Goal: Communication & Community: Answer question/provide support

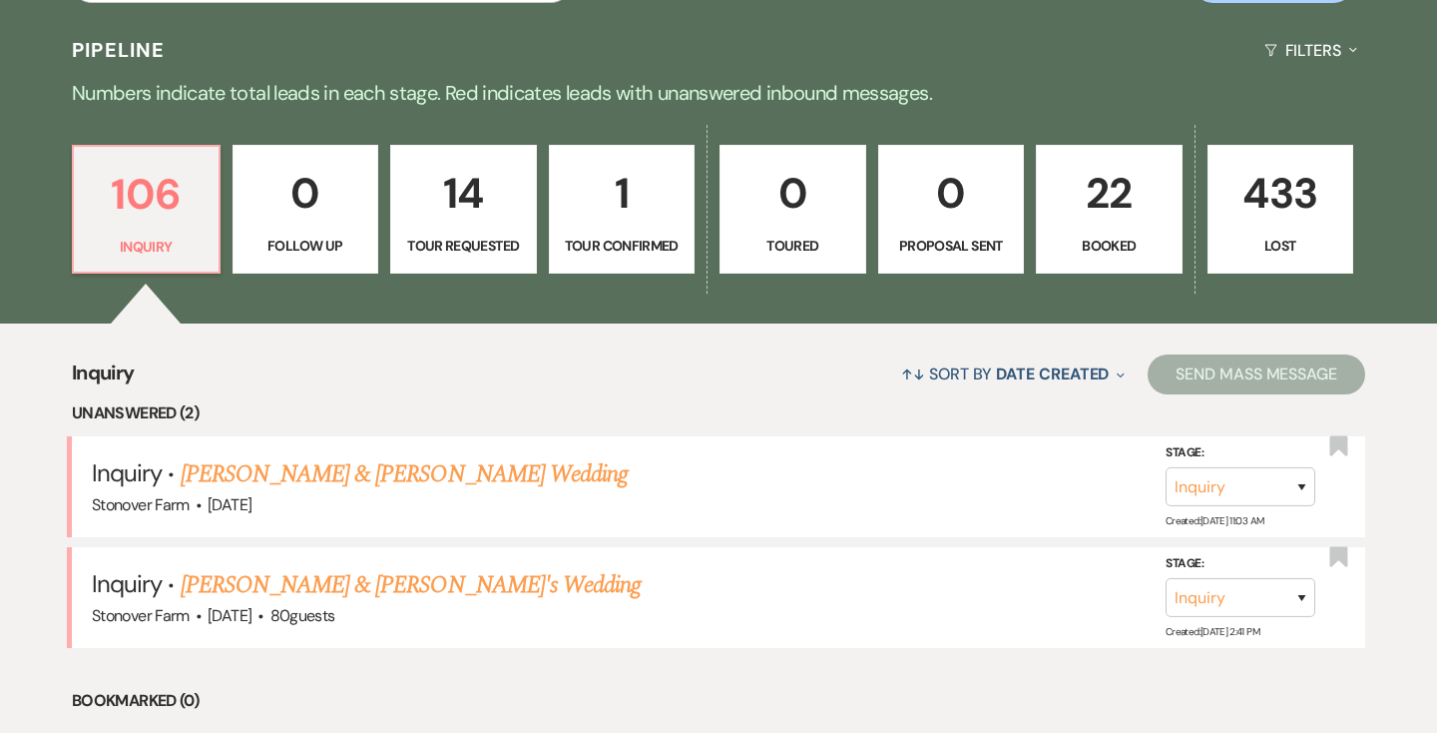
scroll to position [465, 0]
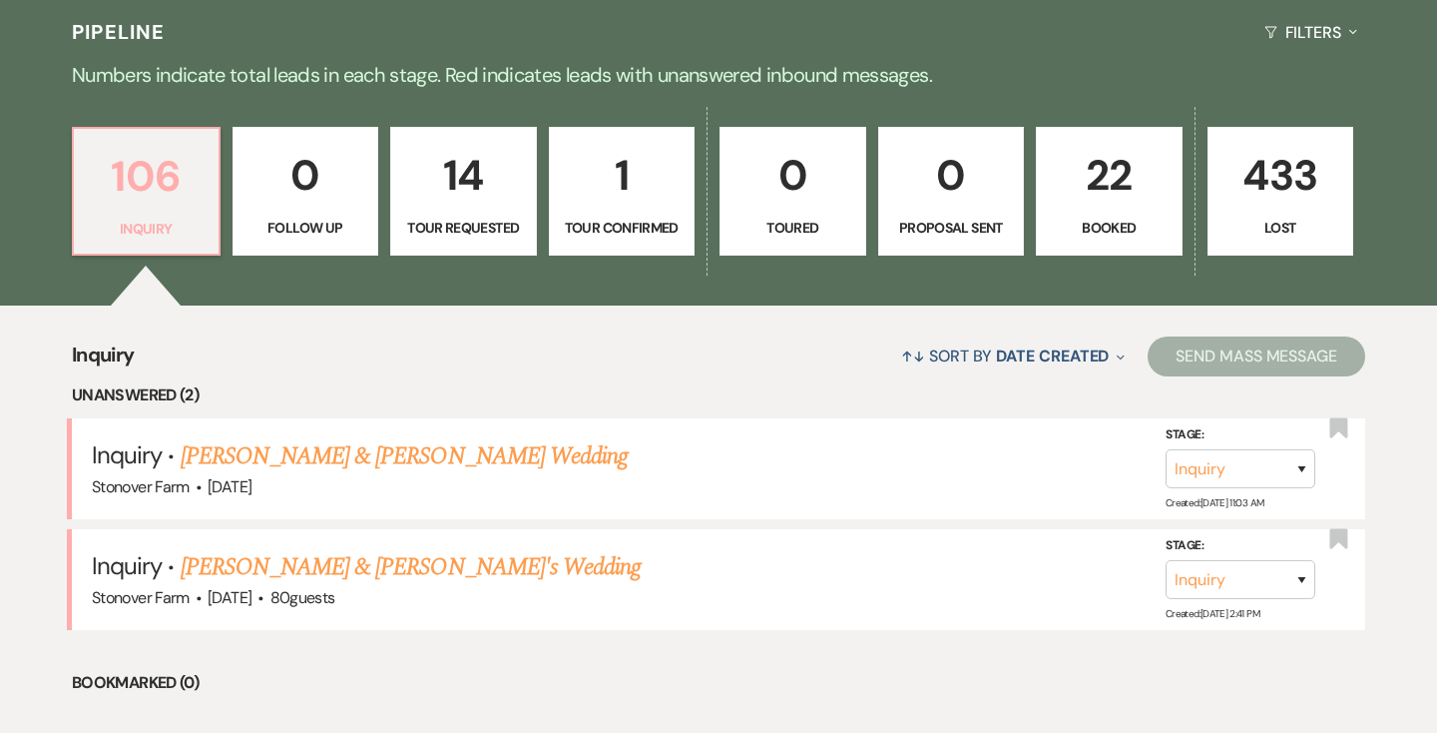
click at [156, 203] on p "106" at bounding box center [146, 176] width 121 height 67
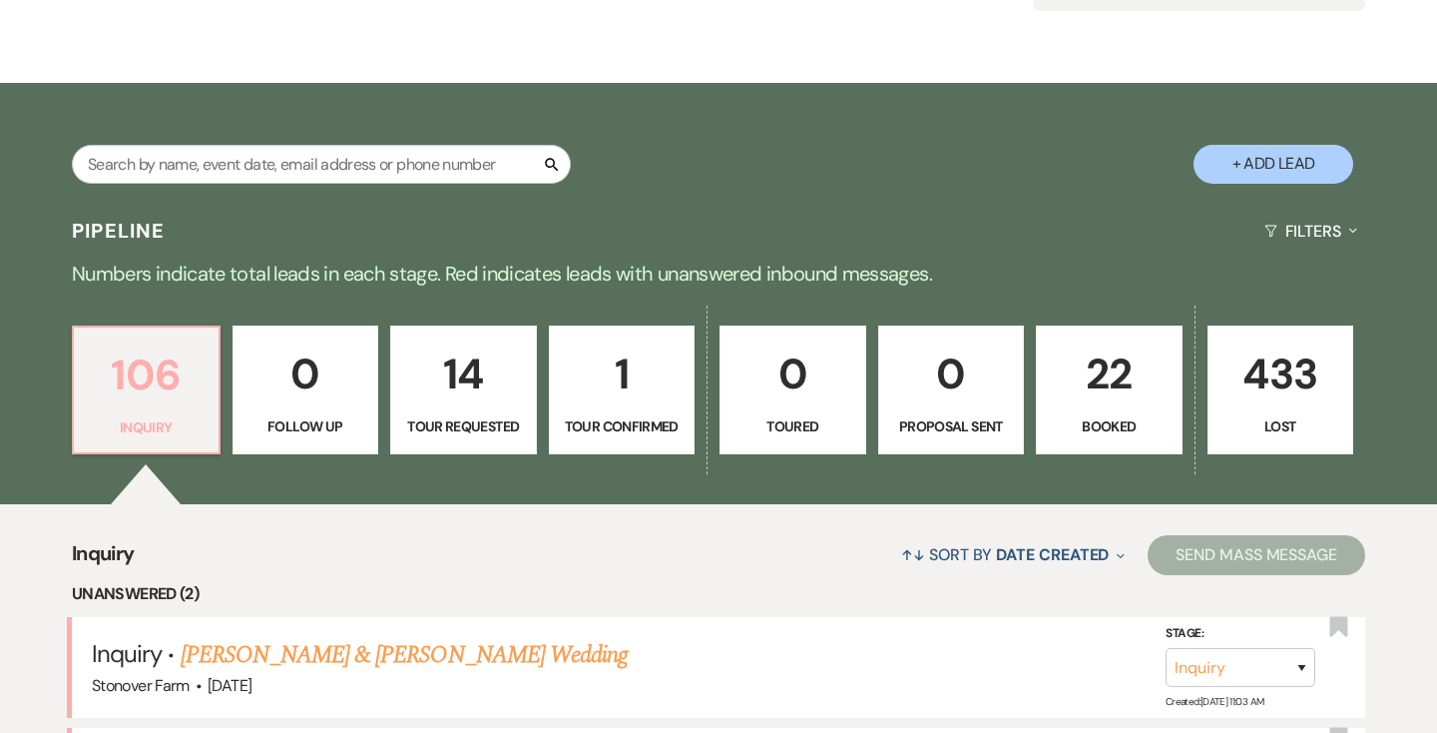
scroll to position [319, 0]
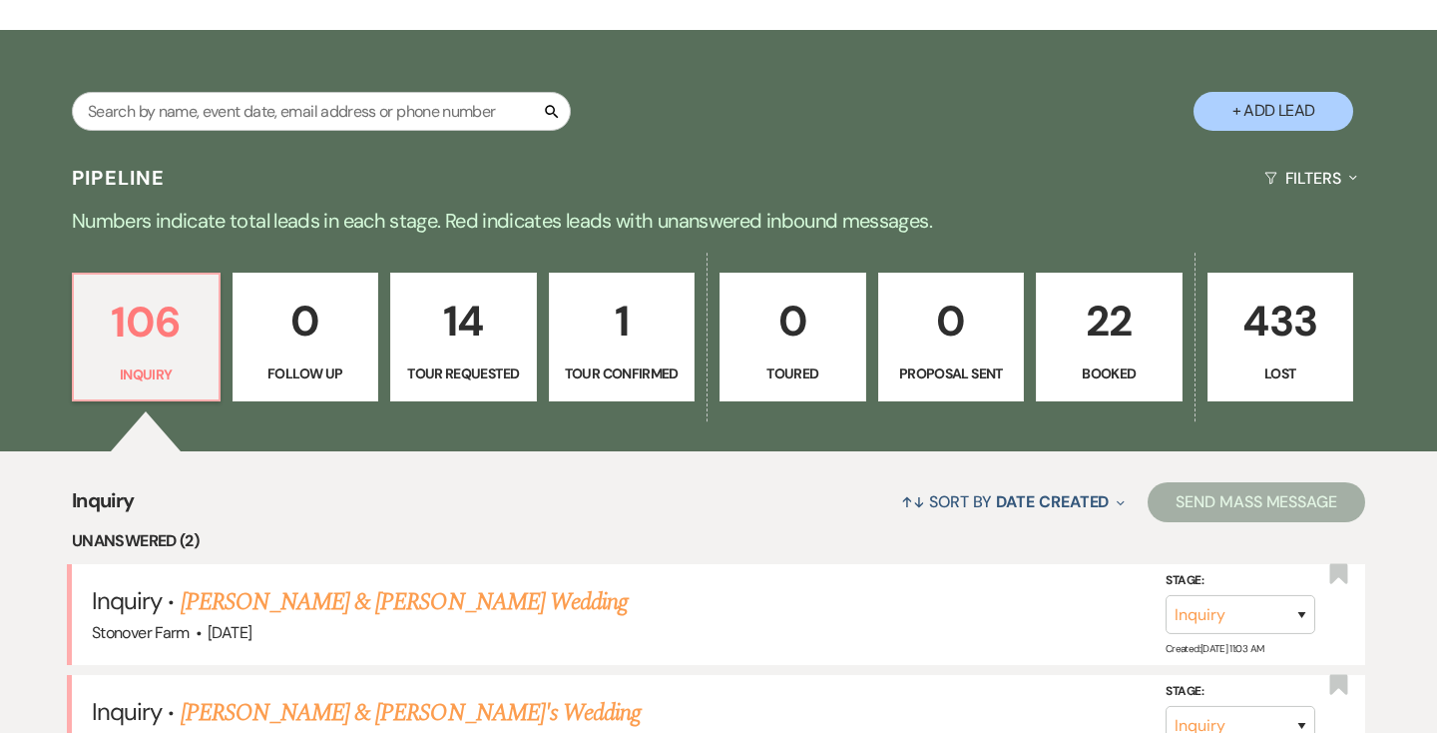
click at [1124, 310] on p "22" at bounding box center [1109, 320] width 121 height 67
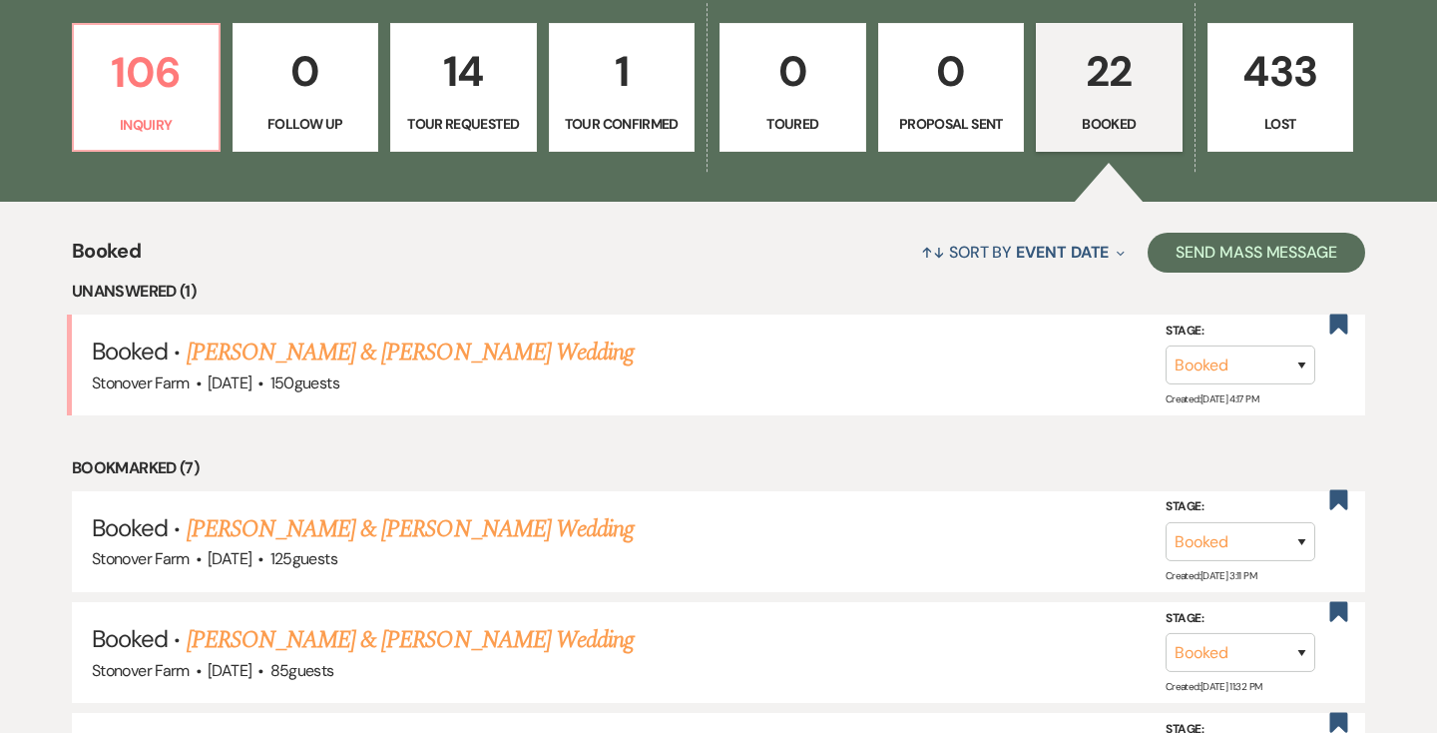
scroll to position [571, 0]
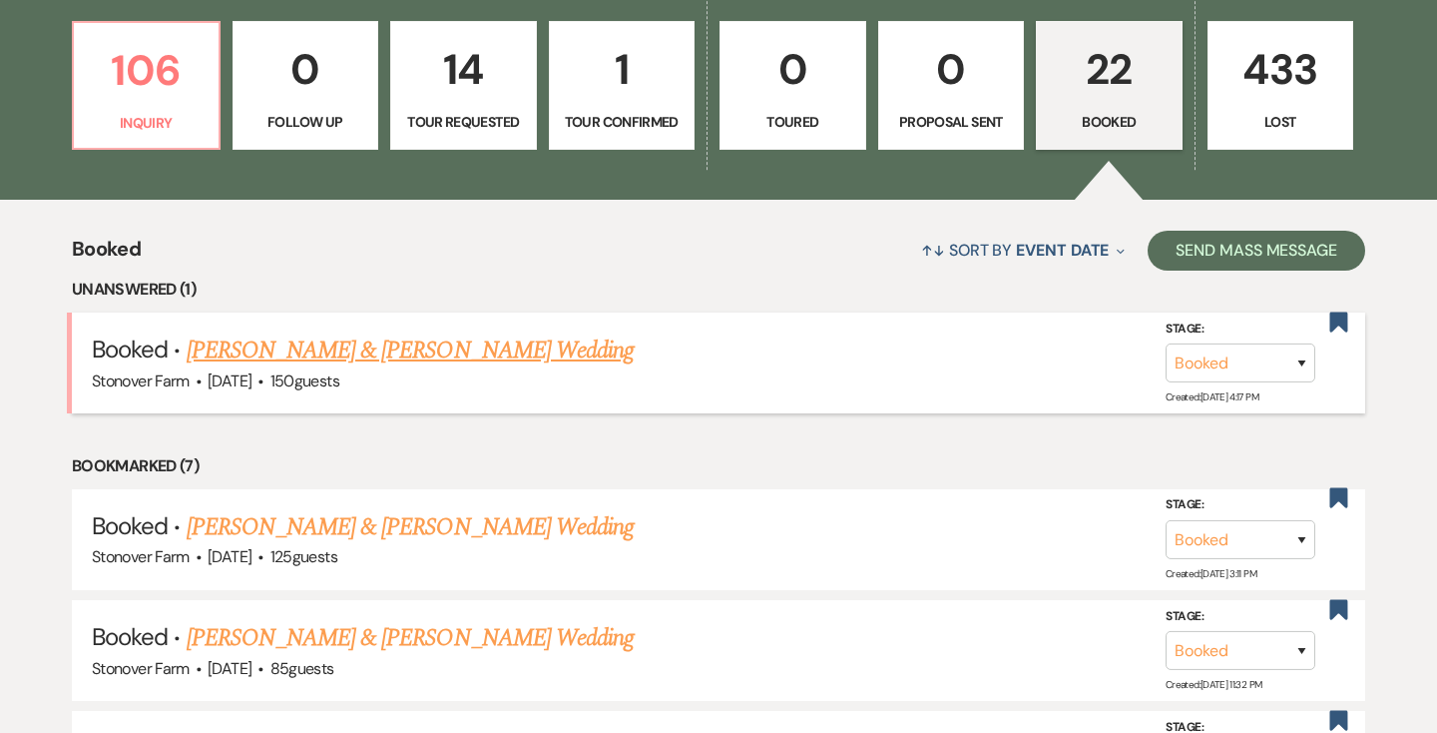
click at [488, 344] on link "[PERSON_NAME] & [PERSON_NAME] Wedding" at bounding box center [410, 350] width 447 height 36
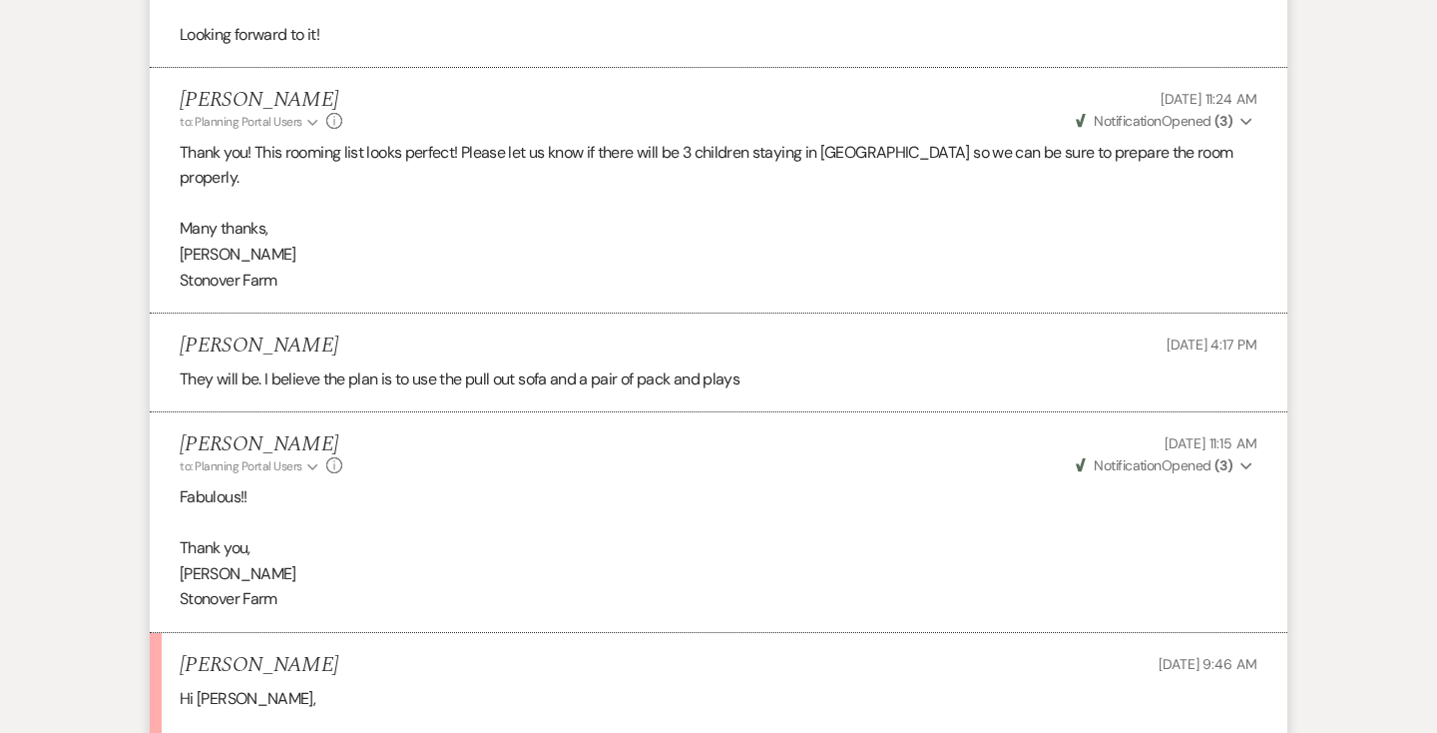
scroll to position [7933, 0]
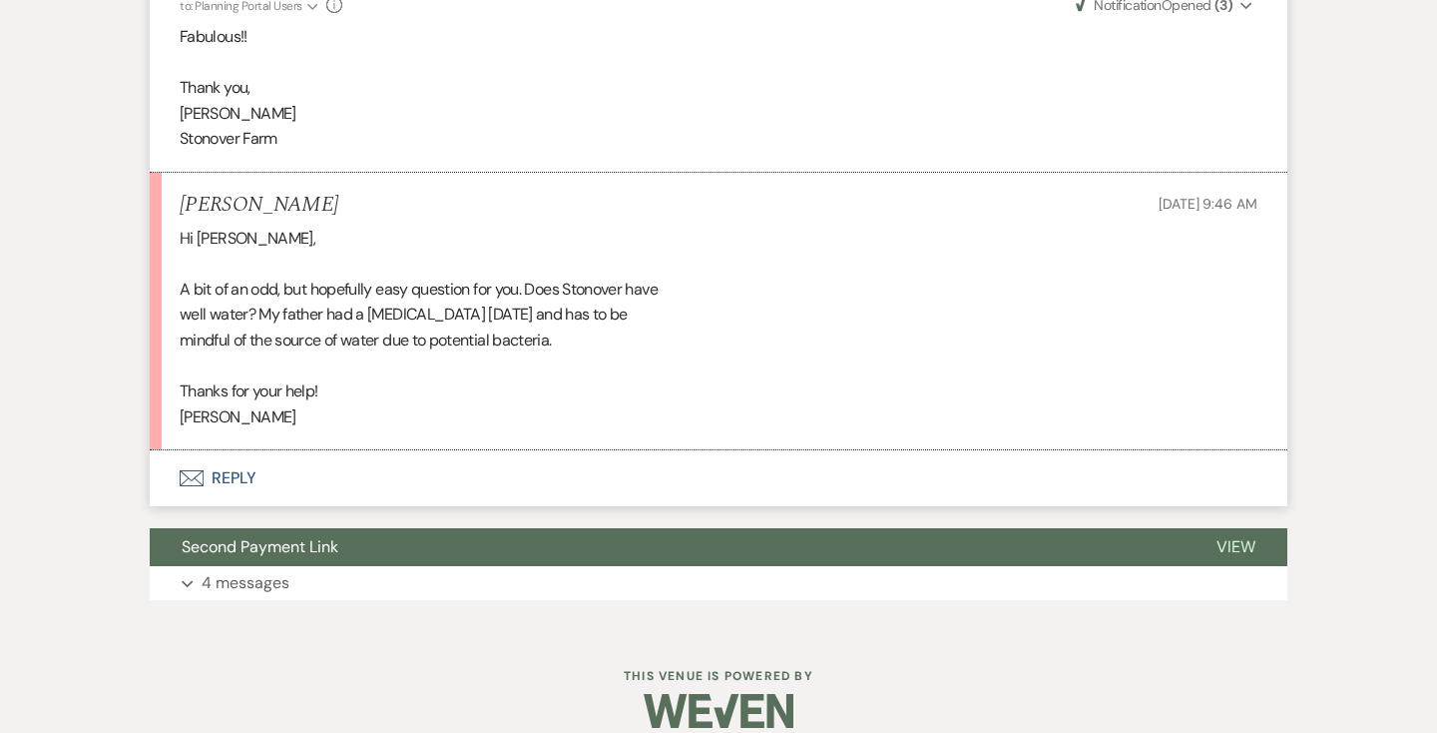
click at [228, 450] on button "Envelope Reply" at bounding box center [719, 478] width 1138 height 56
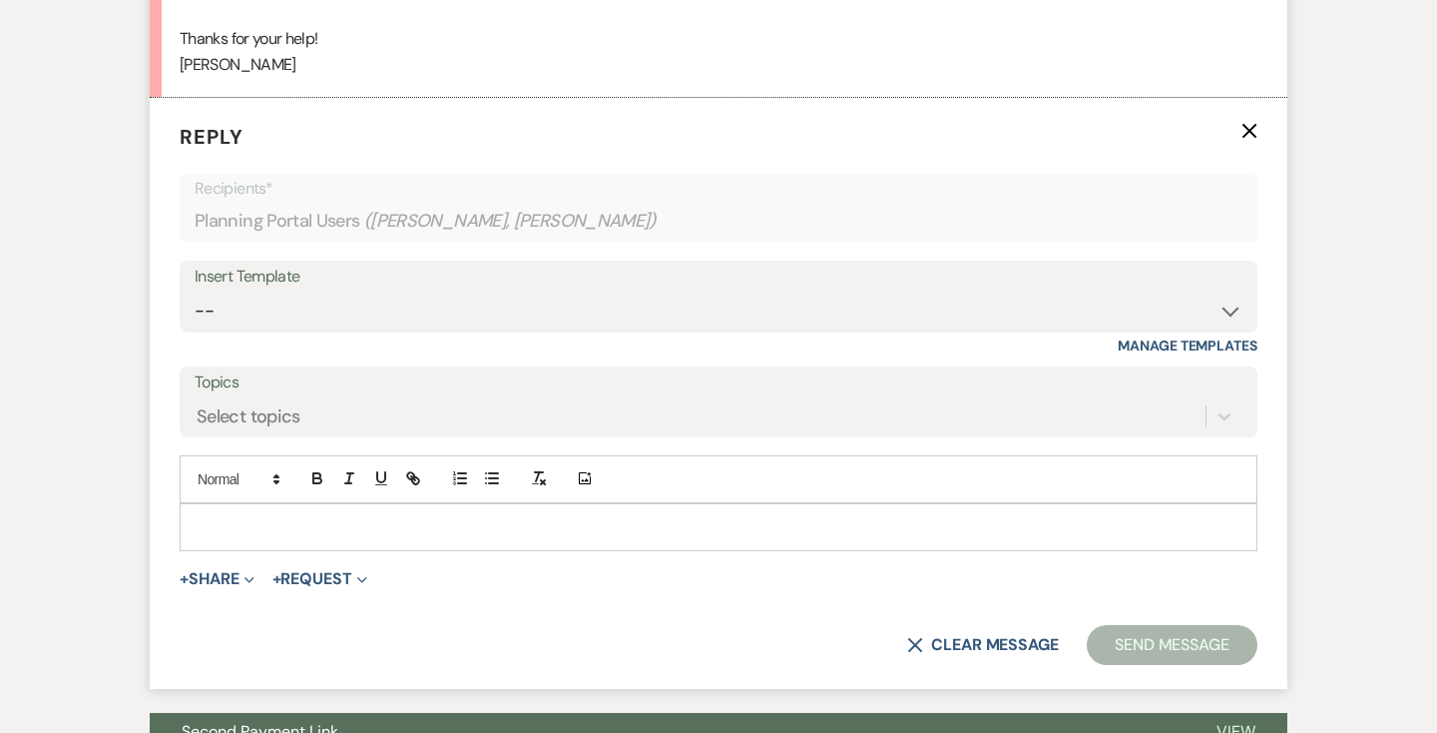
scroll to position [8286, 0]
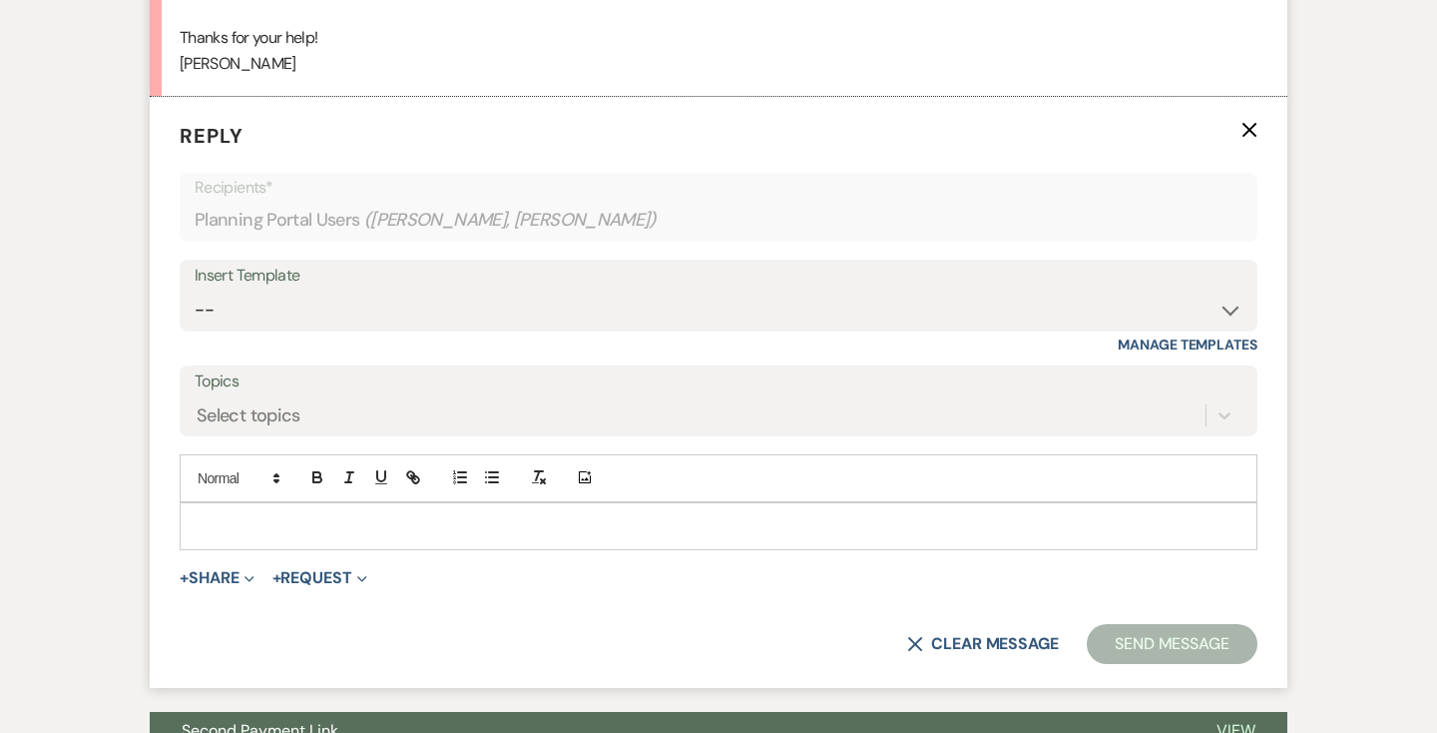
click at [234, 503] on div at bounding box center [719, 526] width 1076 height 46
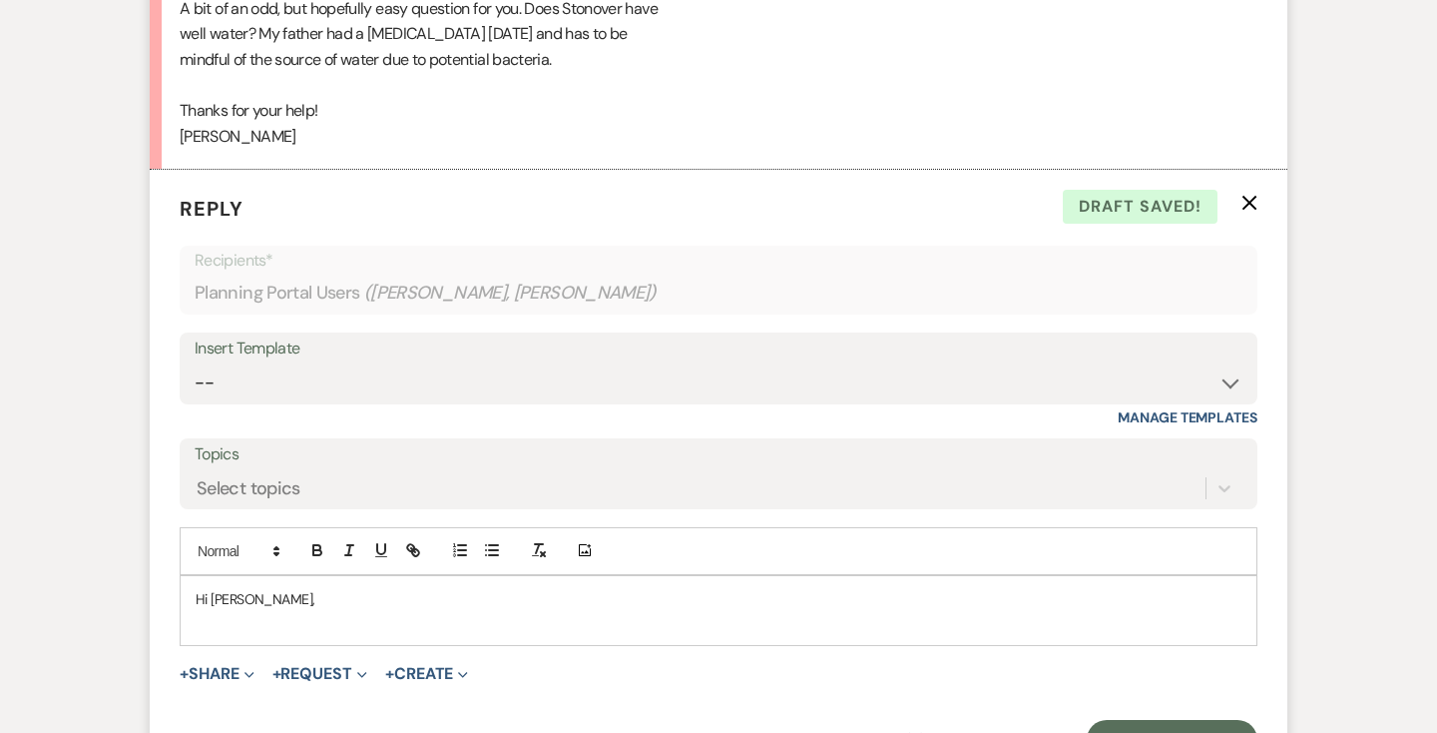
scroll to position [8156, 0]
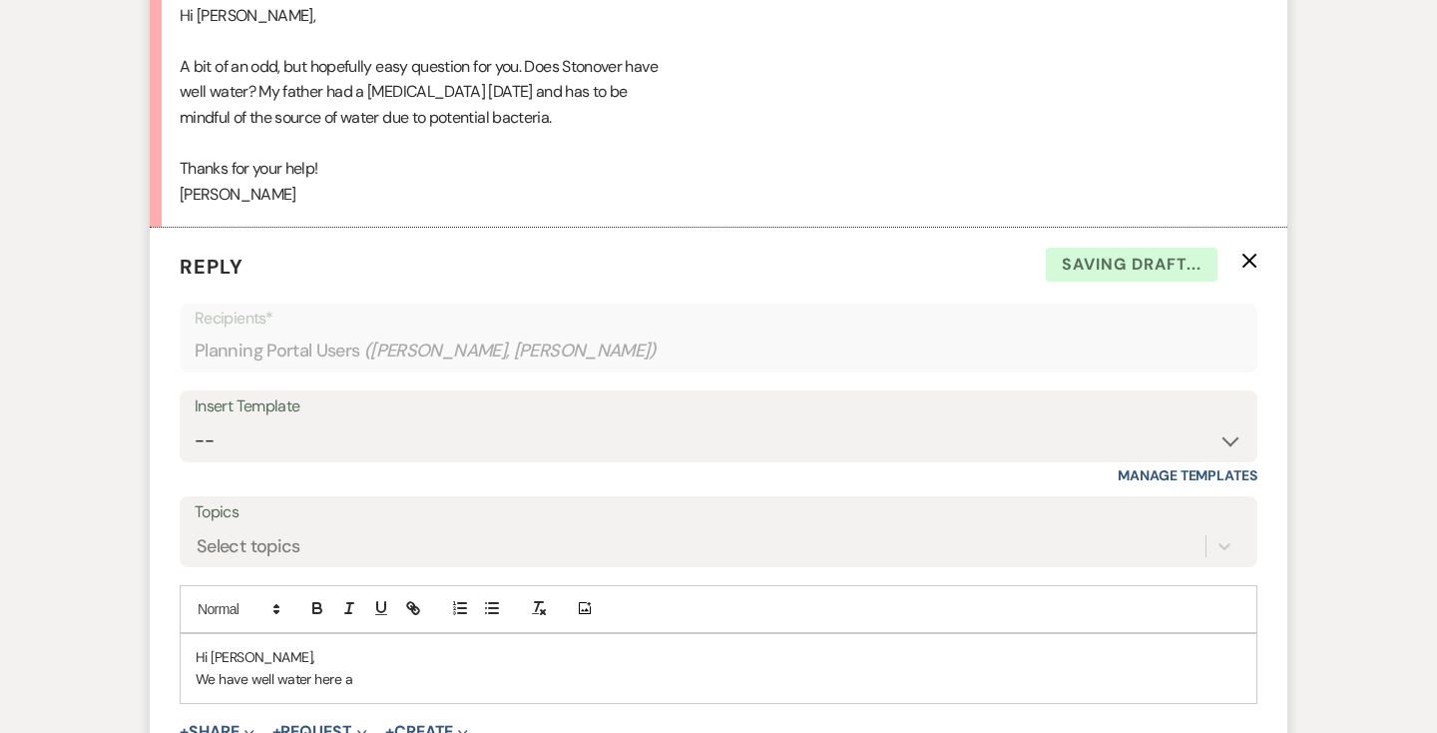
click at [248, 668] on p "We have well water here a" at bounding box center [719, 679] width 1046 height 22
click at [422, 668] on p "We have filtered well water here a" at bounding box center [719, 679] width 1046 height 22
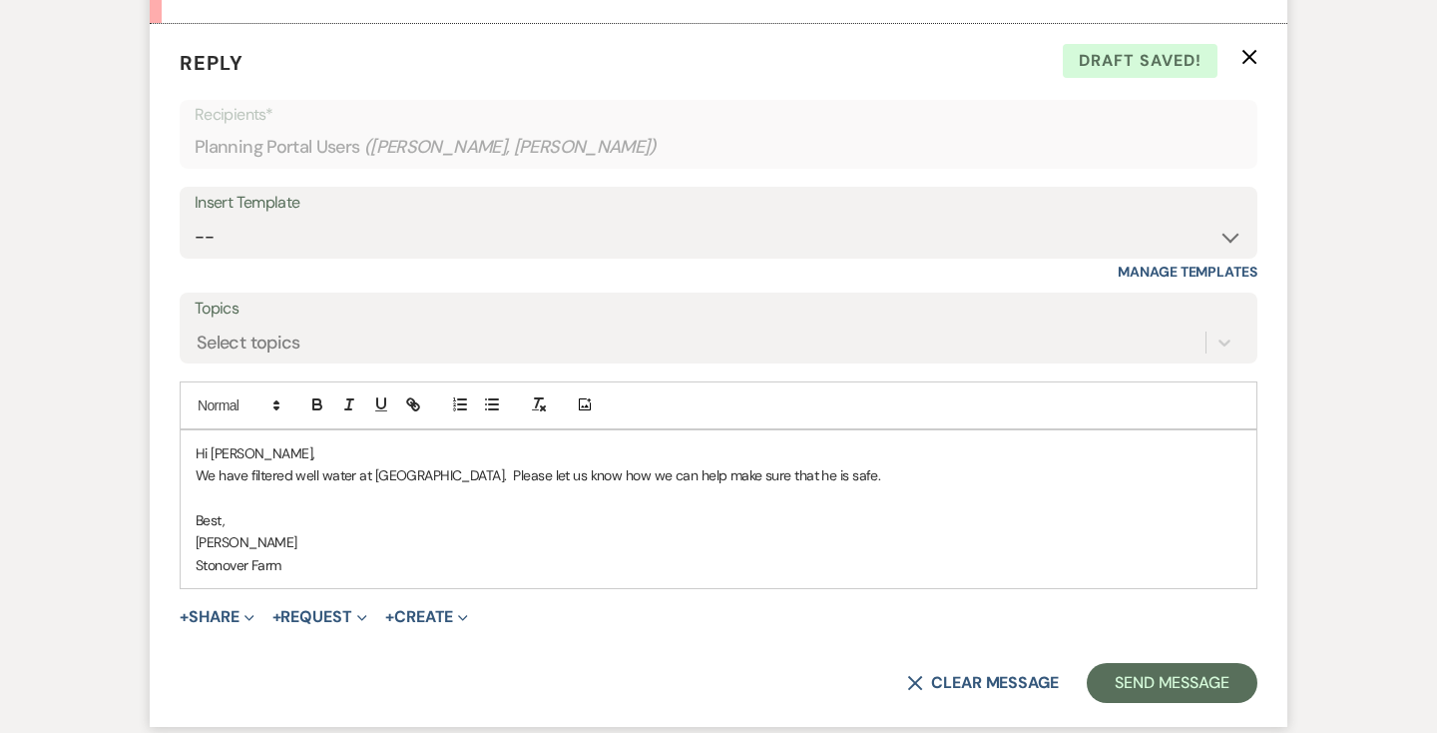
scroll to position [8370, 0]
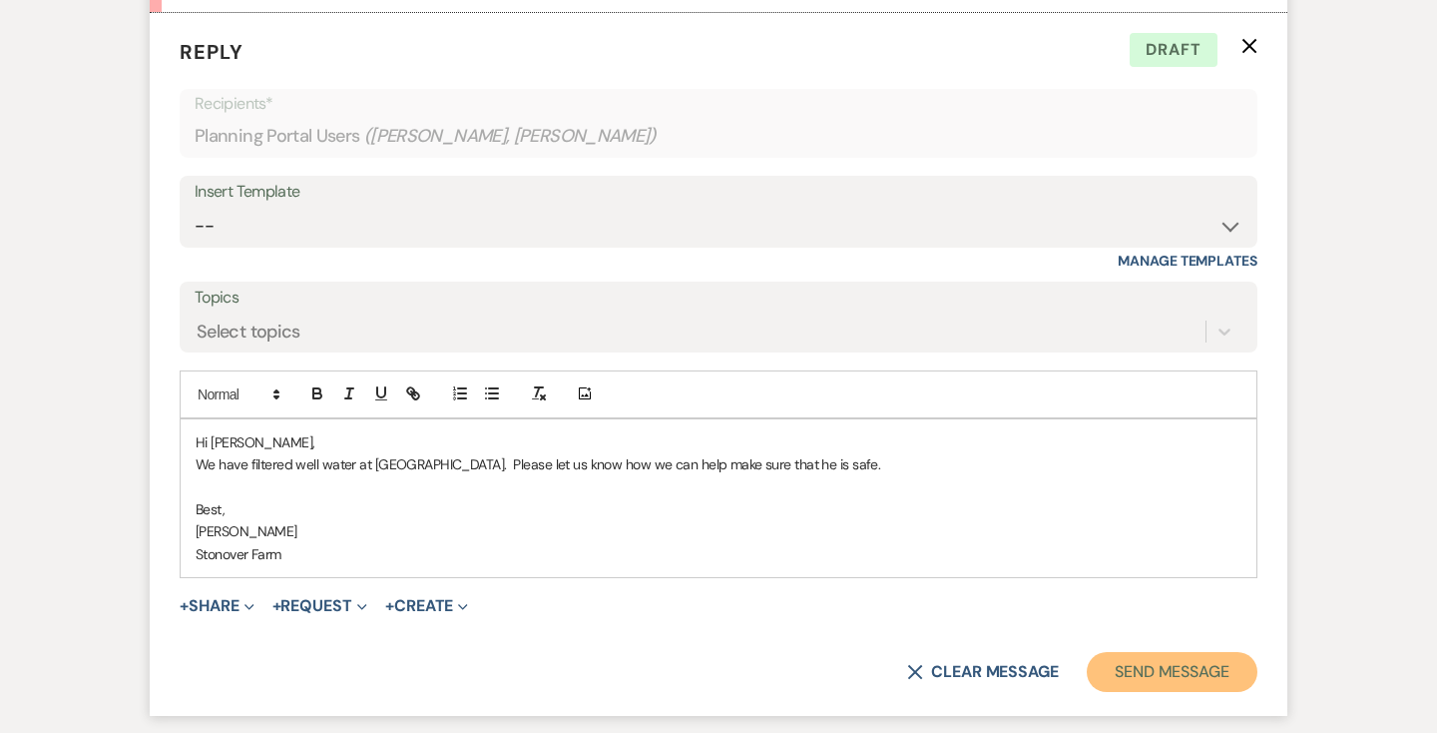
click at [1147, 652] on button "Send Message" at bounding box center [1172, 672] width 171 height 40
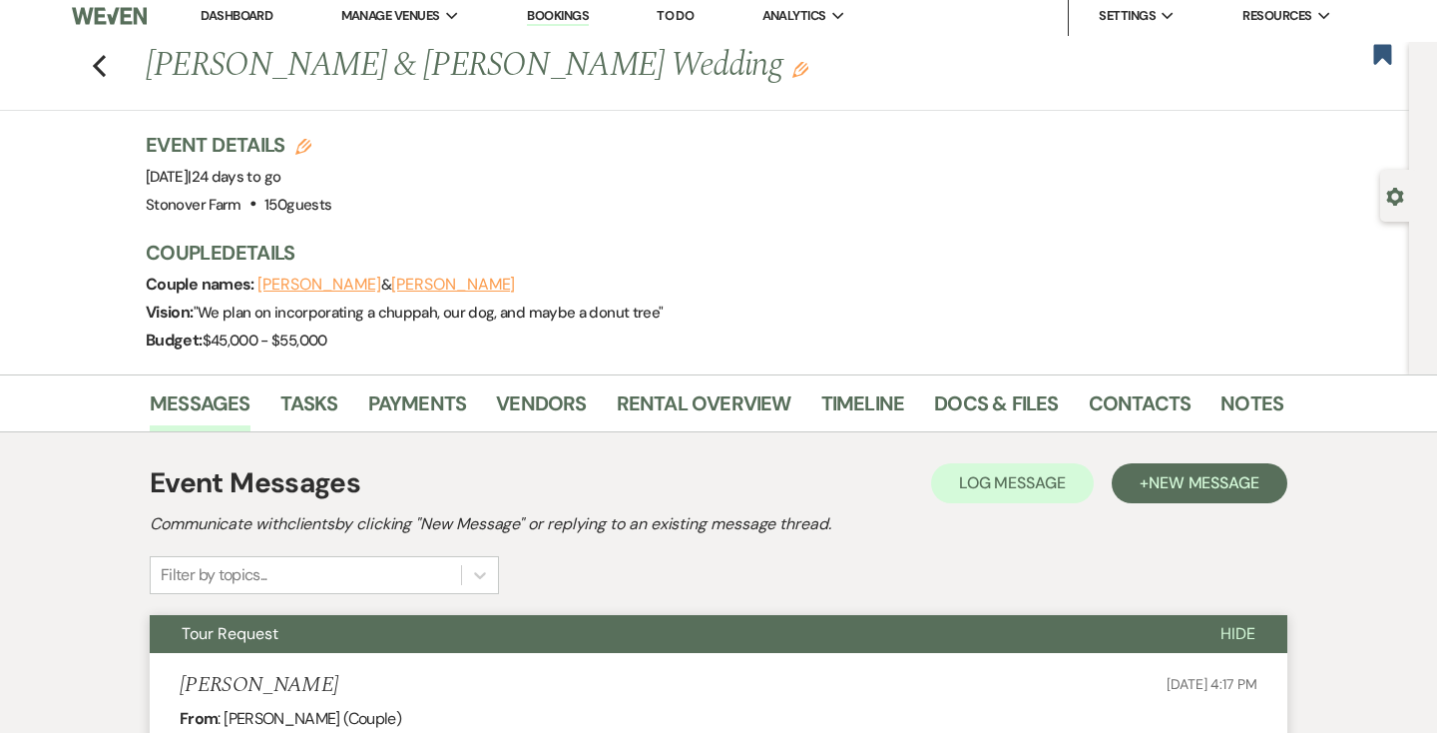
scroll to position [0, 0]
